Goal: Information Seeking & Learning: Understand process/instructions

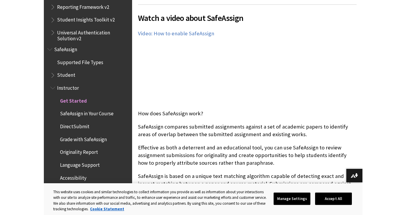
scroll to position [138, 0]
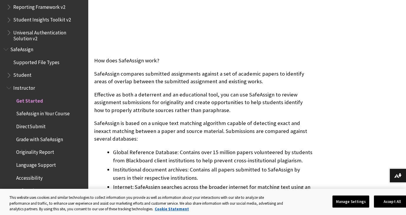
scroll to position [191, 0]
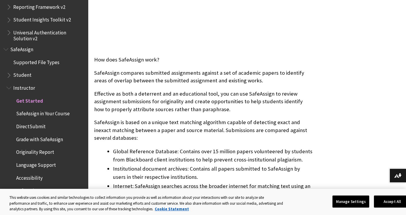
click at [31, 124] on span "DirectSubmit" at bounding box center [30, 125] width 29 height 8
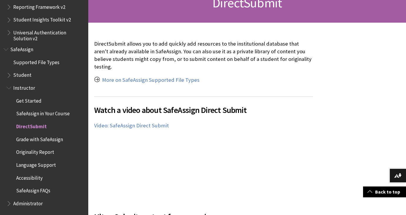
scroll to position [102, 0]
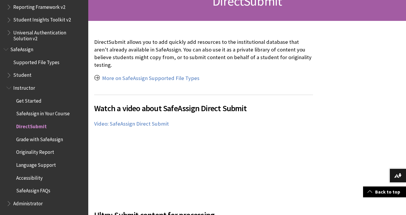
click at [40, 139] on span "Grade with SafeAssign" at bounding box center [39, 138] width 47 height 8
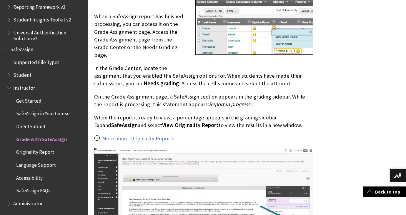
scroll to position [789, 0]
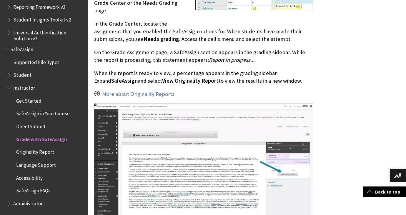
click at [37, 152] on span "Originality Report" at bounding box center [35, 151] width 38 height 8
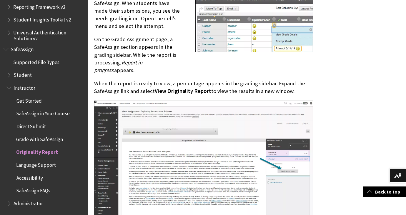
scroll to position [312, 0]
